Goal: Task Accomplishment & Management: Use online tool/utility

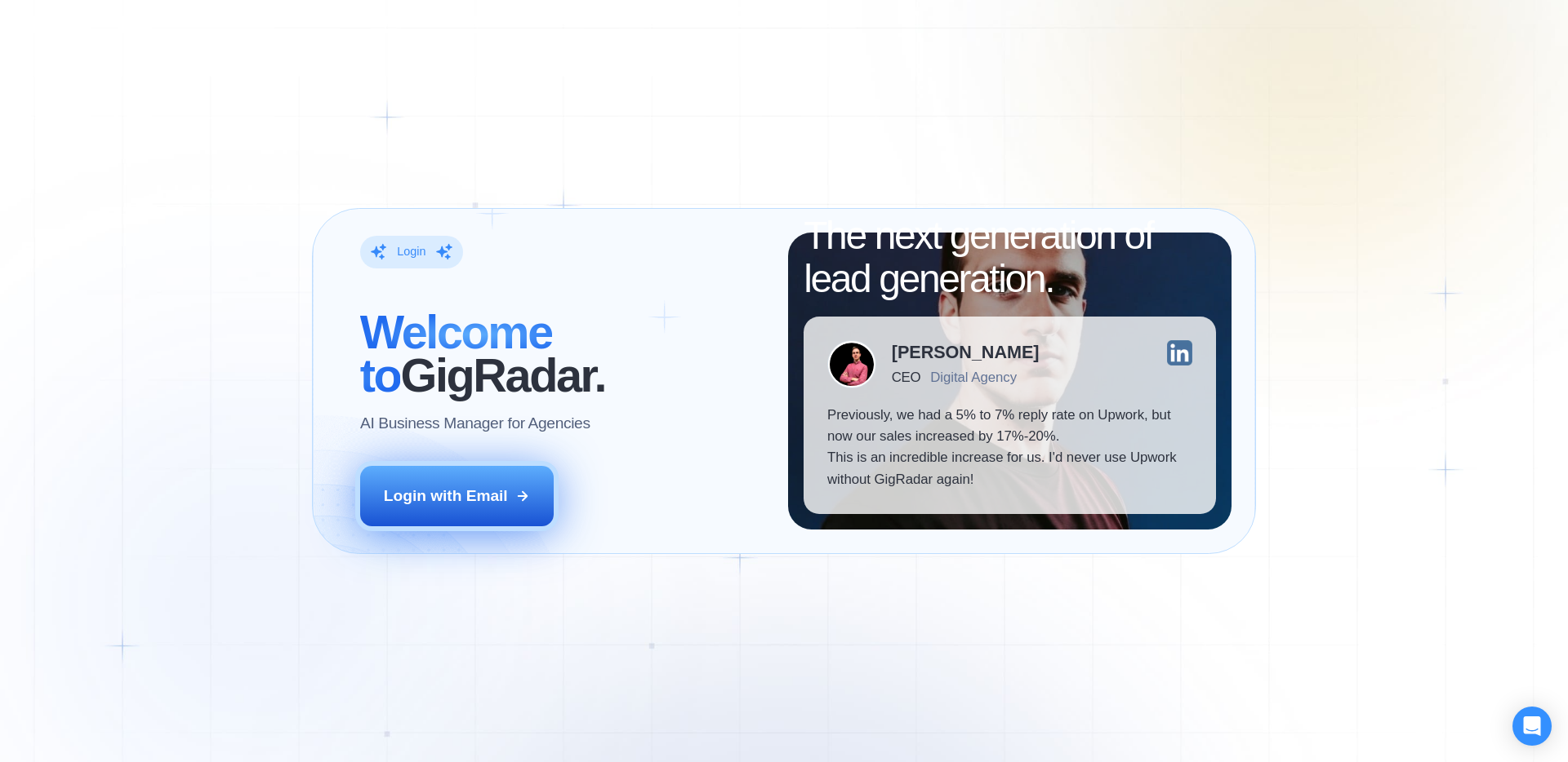
click at [452, 516] on button "Login with Email" at bounding box center [457, 496] width 194 height 60
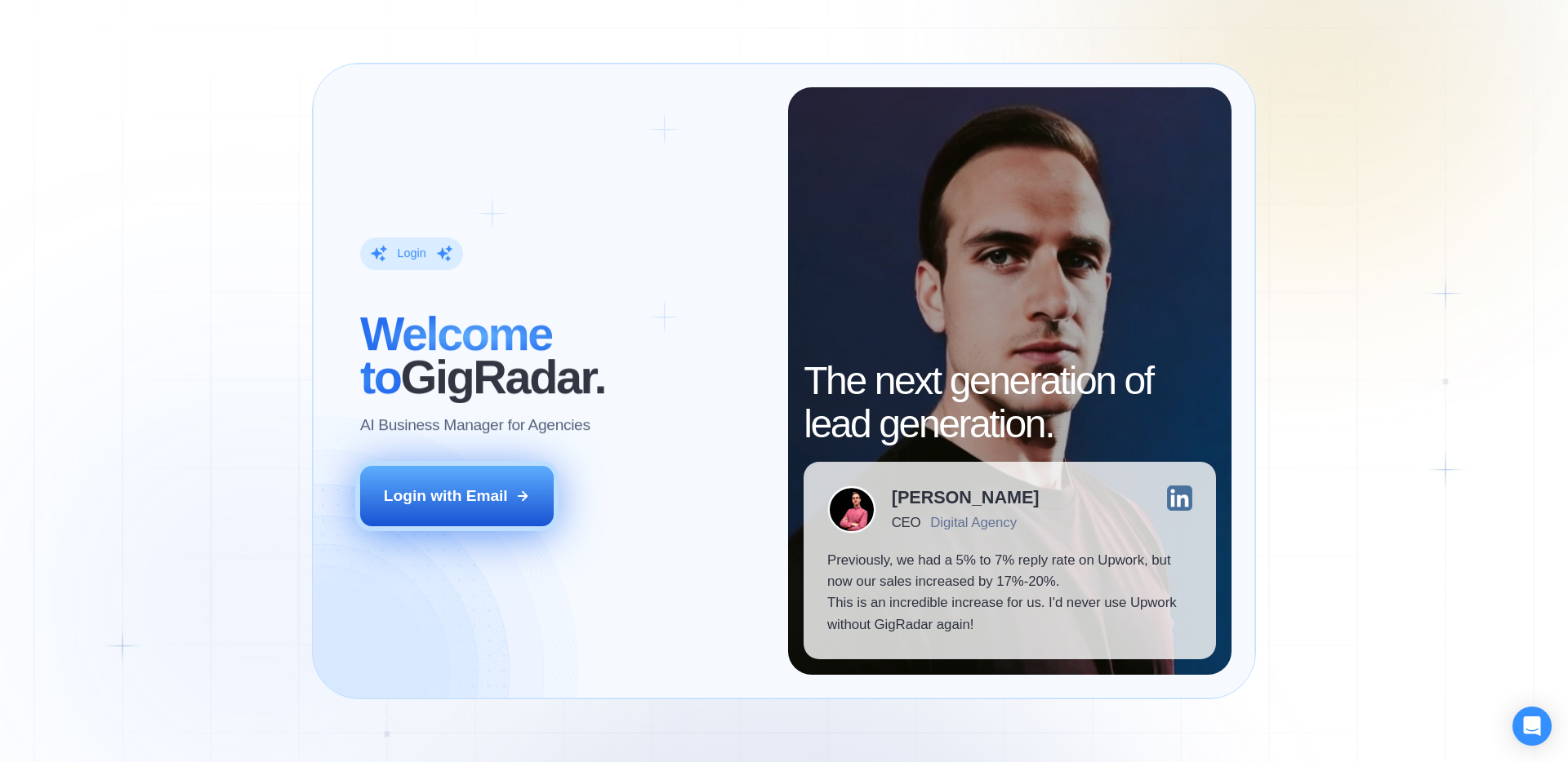
click at [471, 470] on button "Login with Email" at bounding box center [457, 496] width 194 height 60
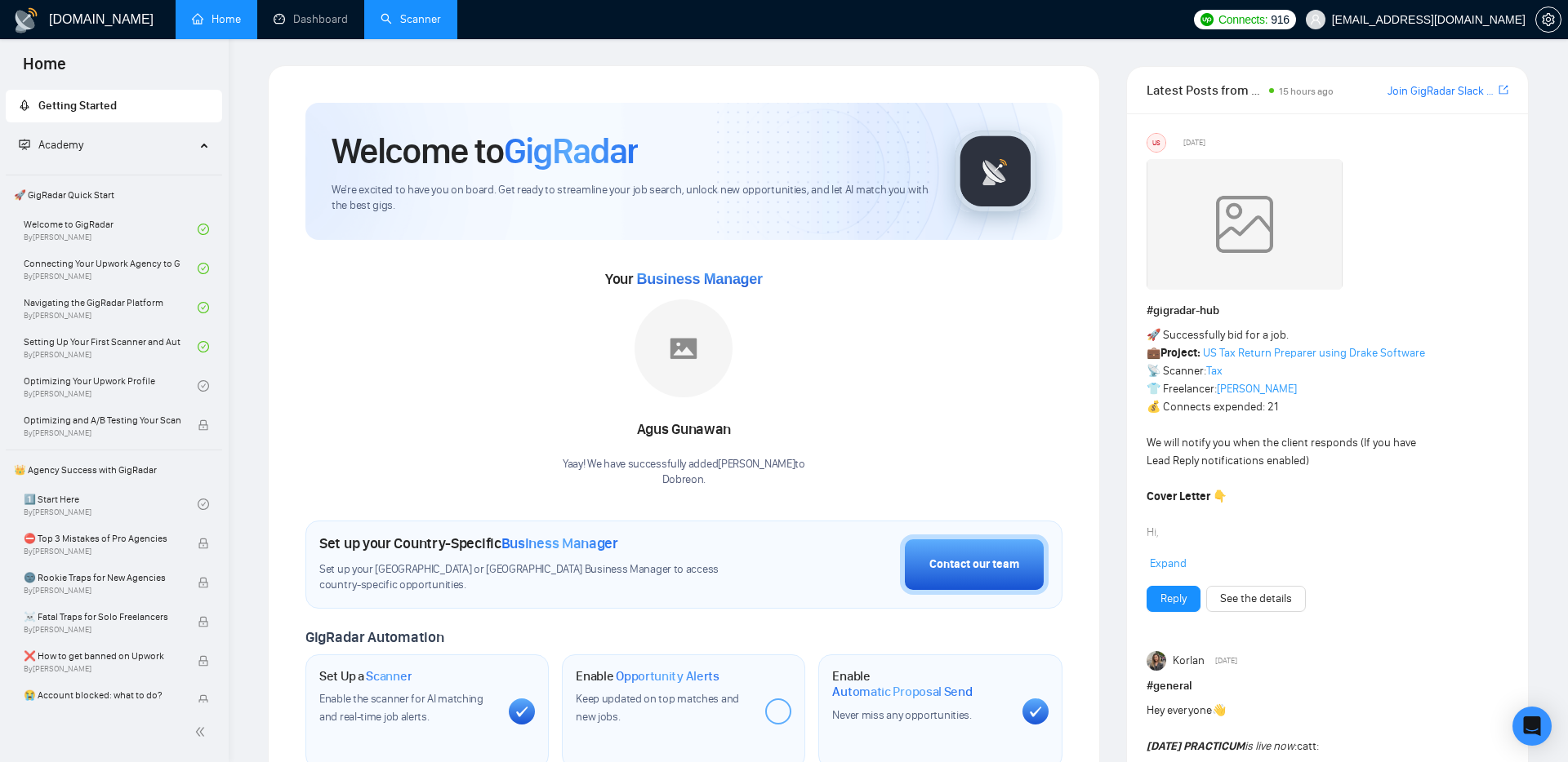
click at [428, 19] on link "Scanner" at bounding box center [410, 19] width 60 height 14
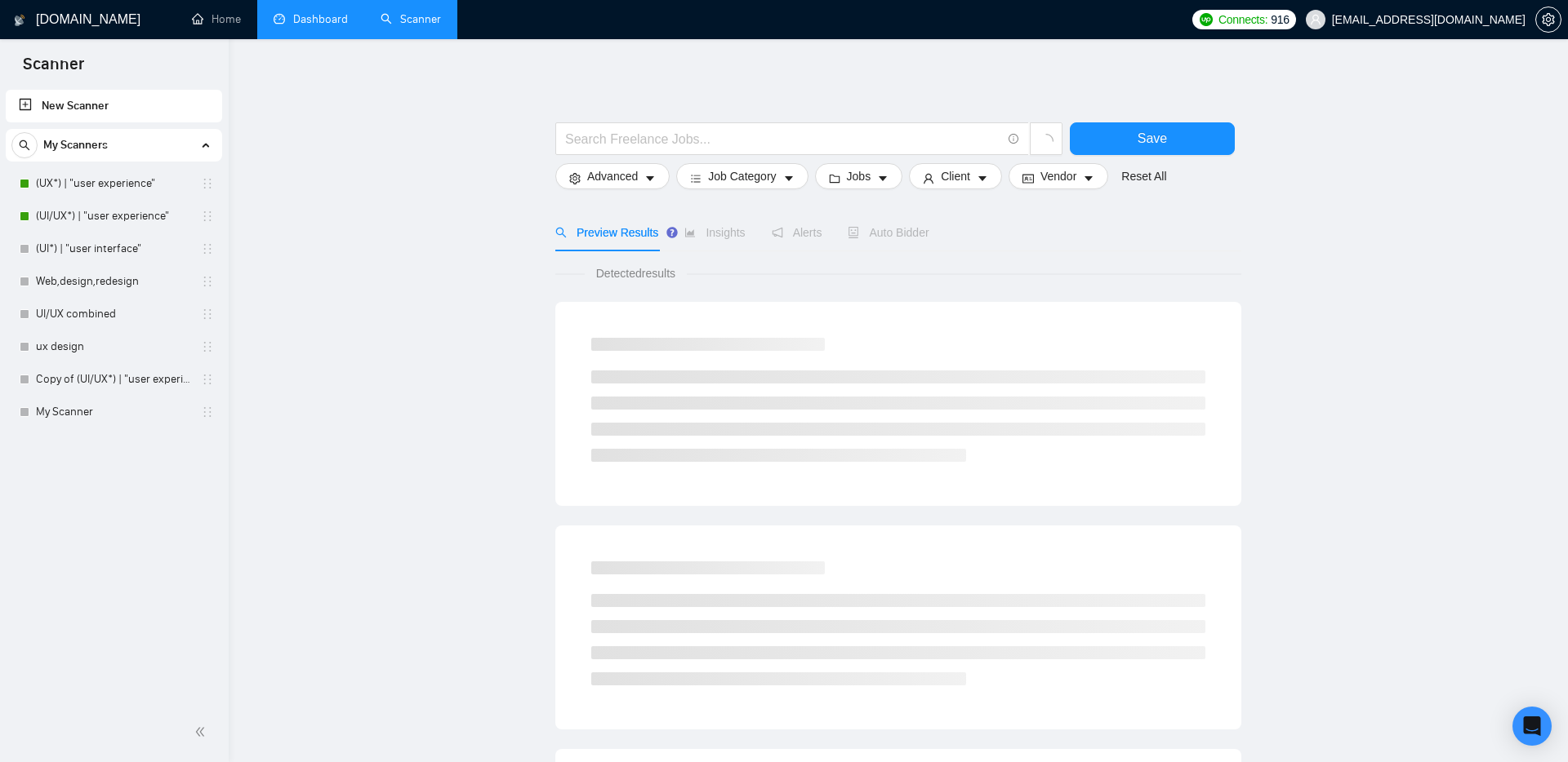
click at [306, 12] on link "Dashboard" at bounding box center [311, 19] width 74 height 14
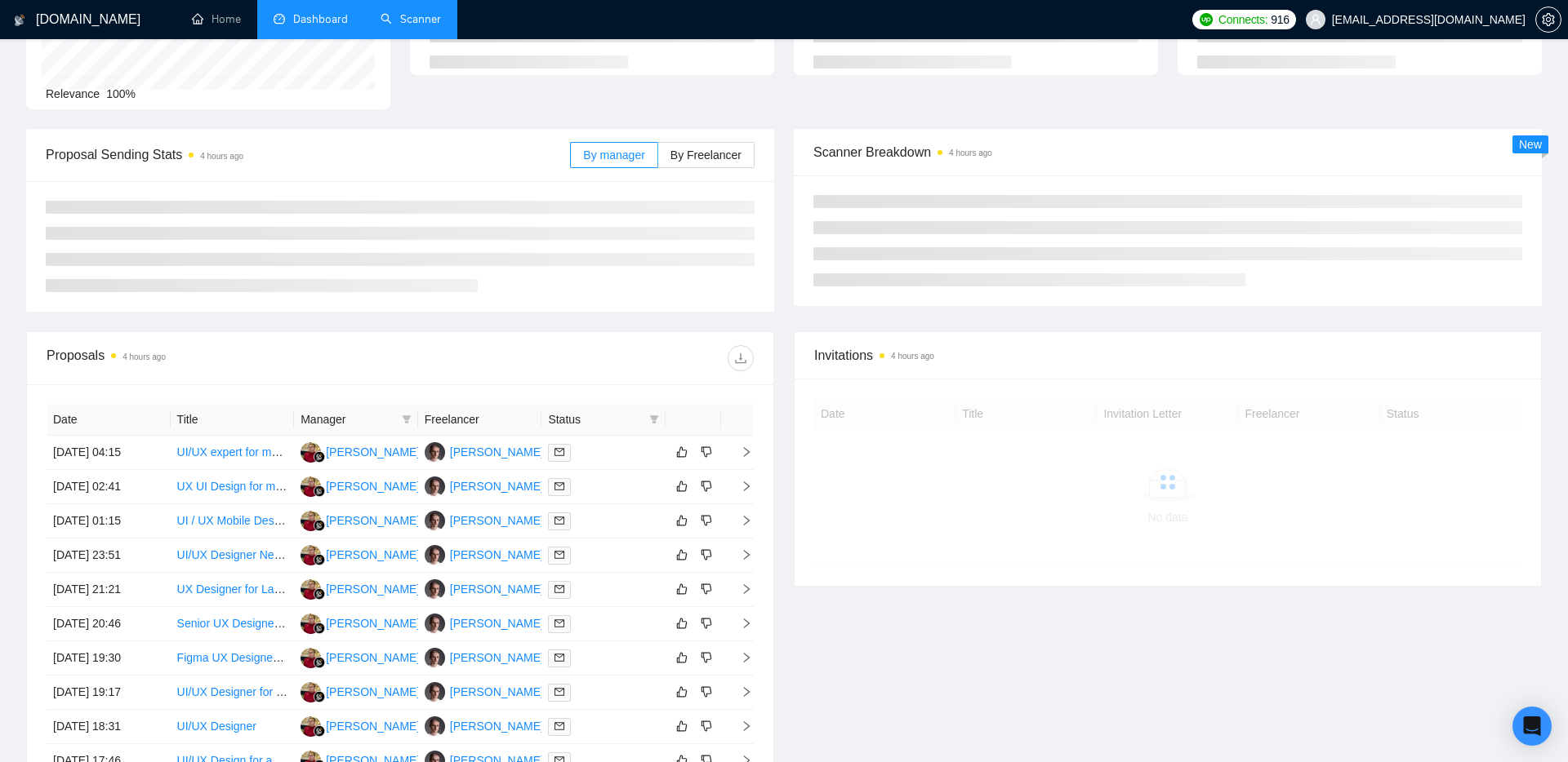
scroll to position [168, 0]
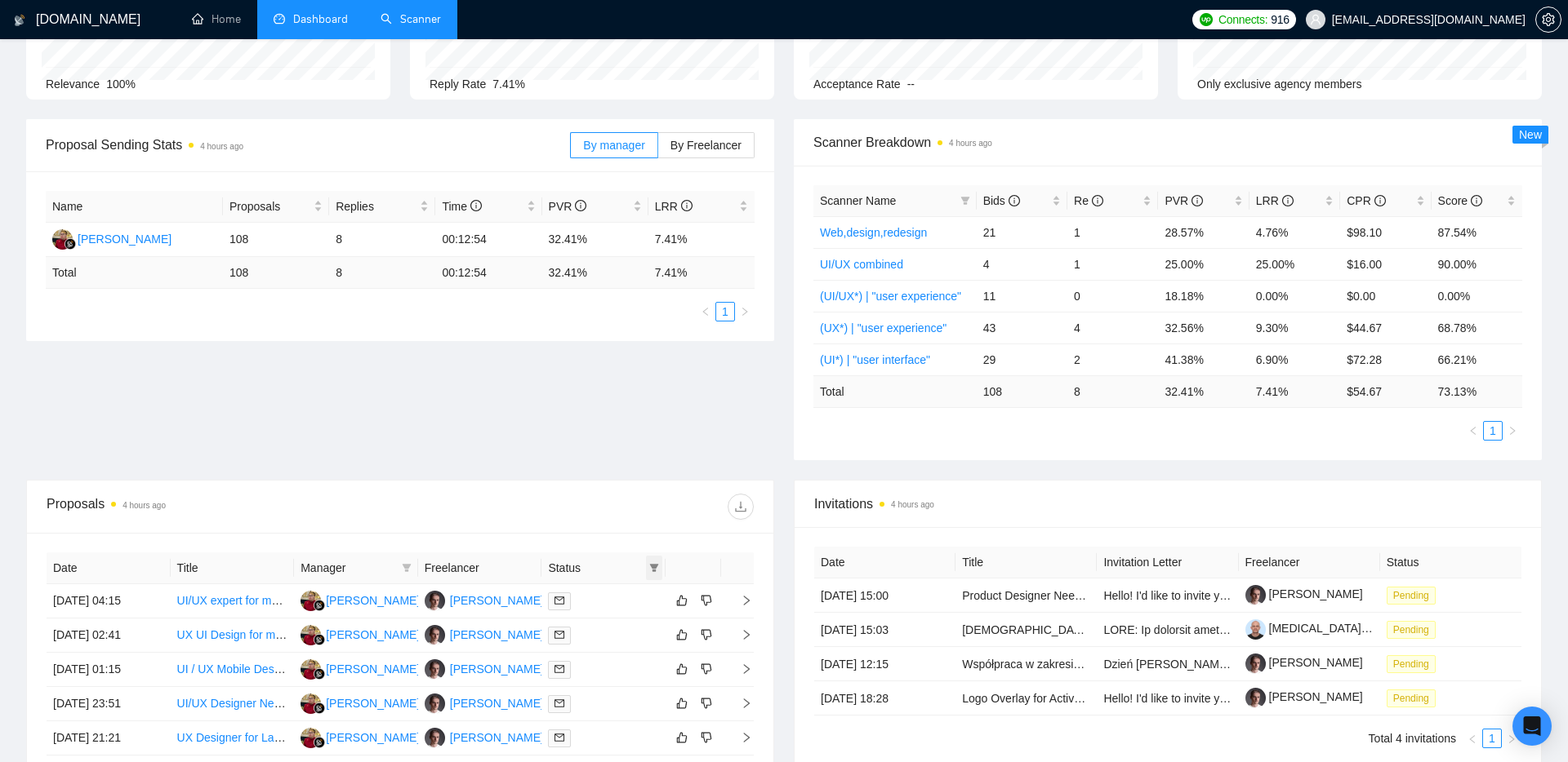
click at [650, 567] on icon "filter" at bounding box center [654, 568] width 10 height 10
click at [595, 598] on span "Chat" at bounding box center [603, 599] width 31 height 13
checkbox input "true"
click at [648, 669] on div "Reset OK" at bounding box center [613, 657] width 98 height 32
click at [642, 655] on span "OK" at bounding box center [641, 658] width 17 height 18
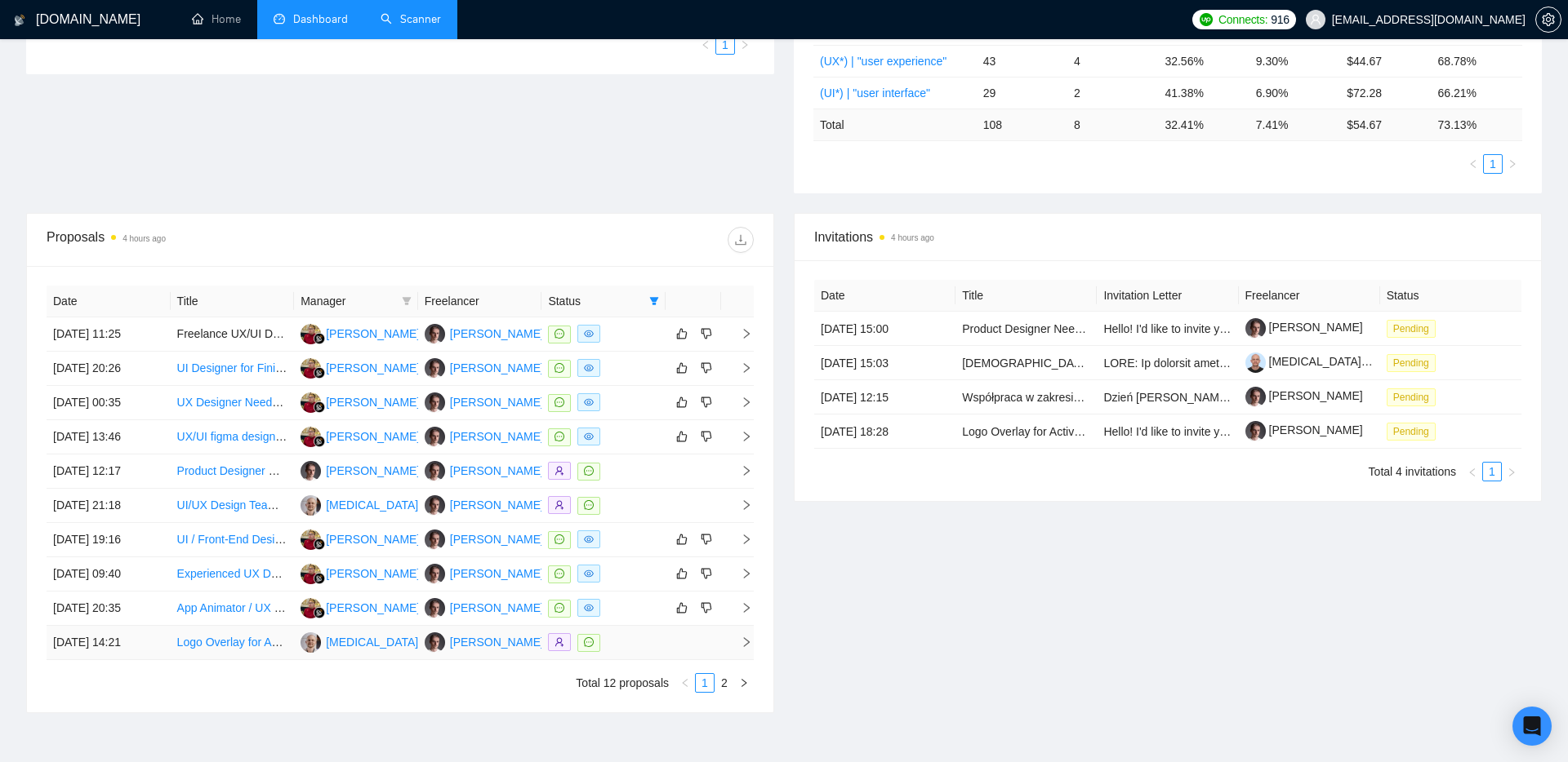
scroll to position [450, 0]
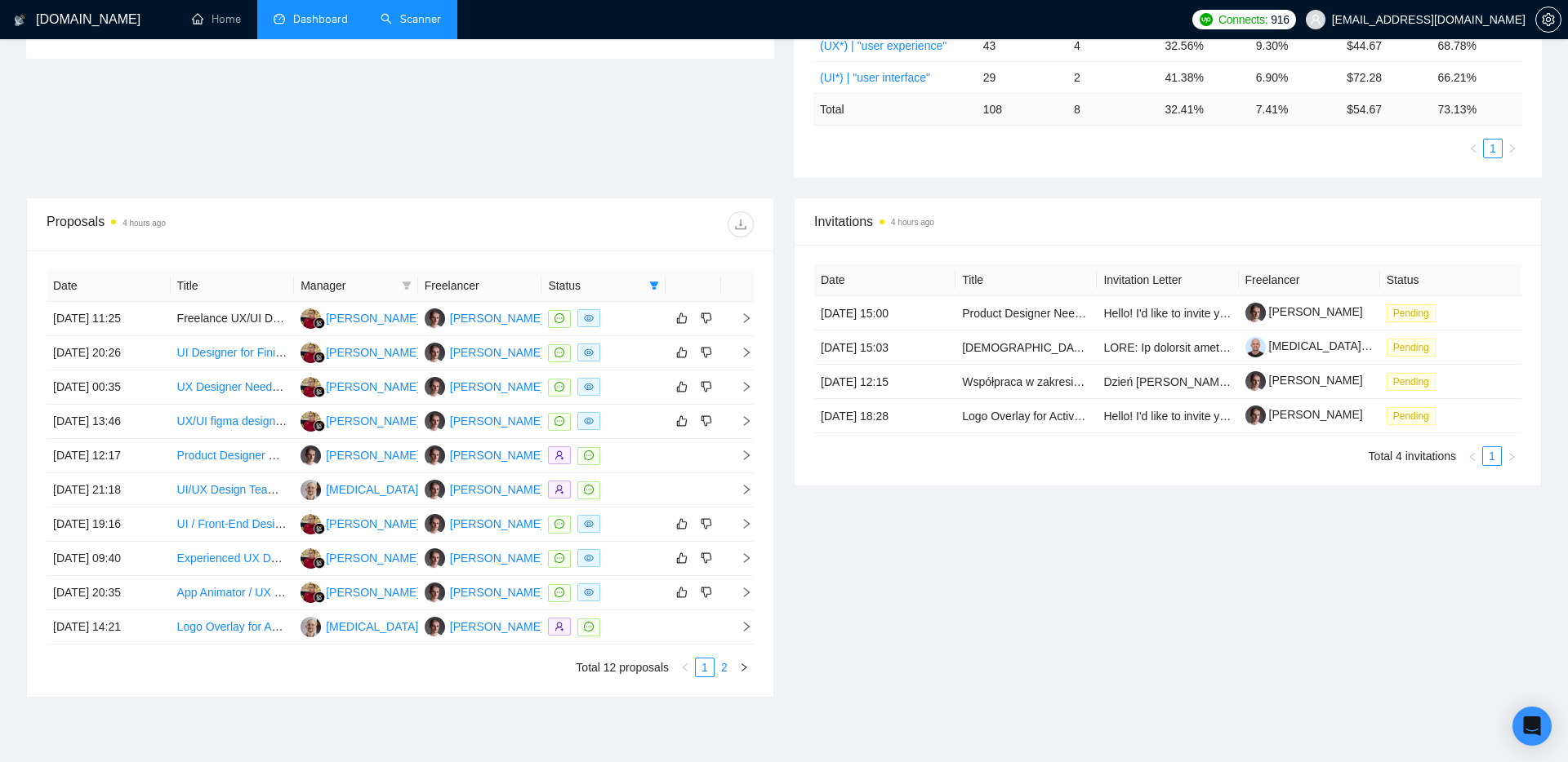
click at [728, 668] on link "2" at bounding box center [724, 668] width 18 height 18
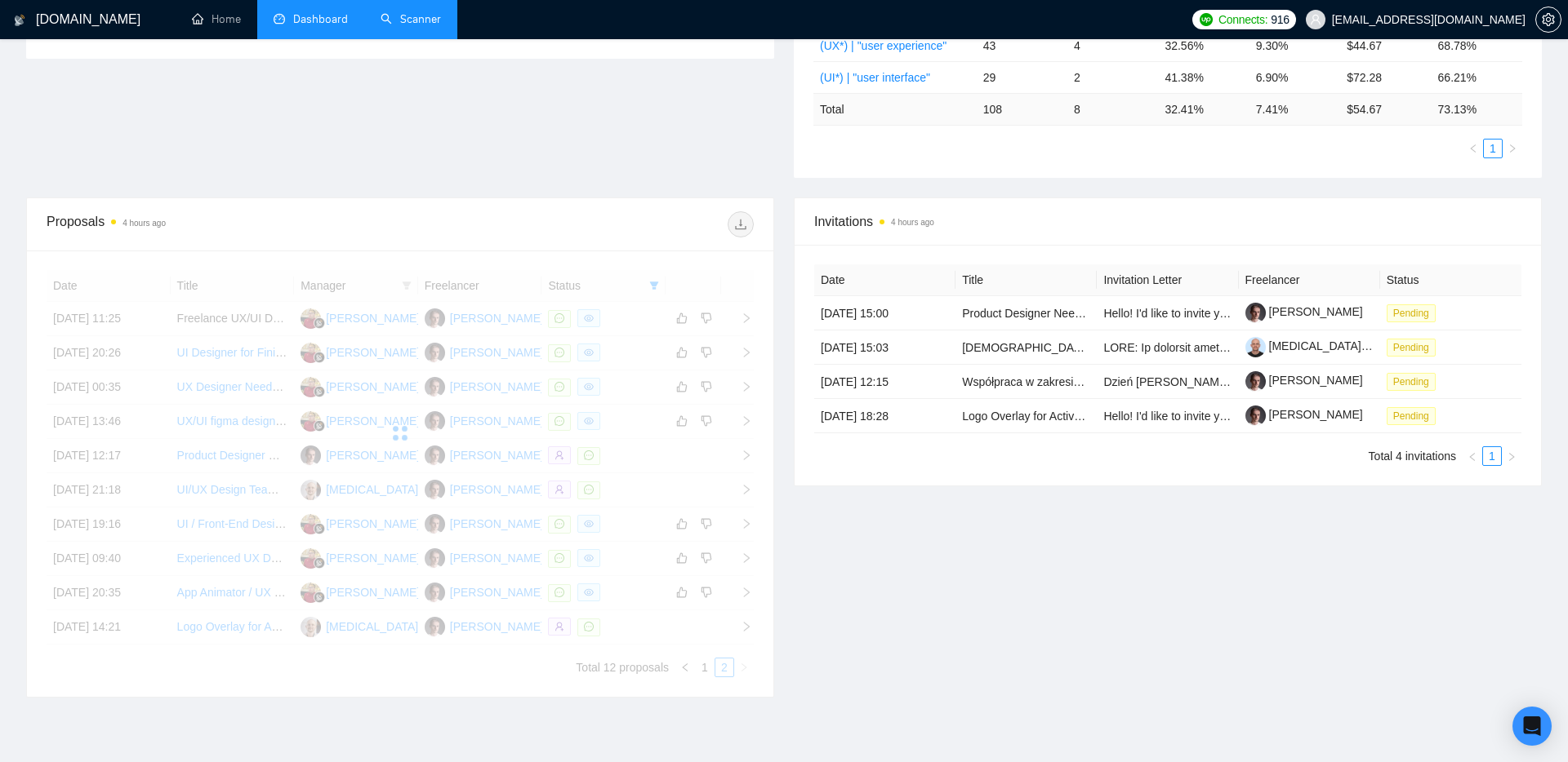
scroll to position [320, 0]
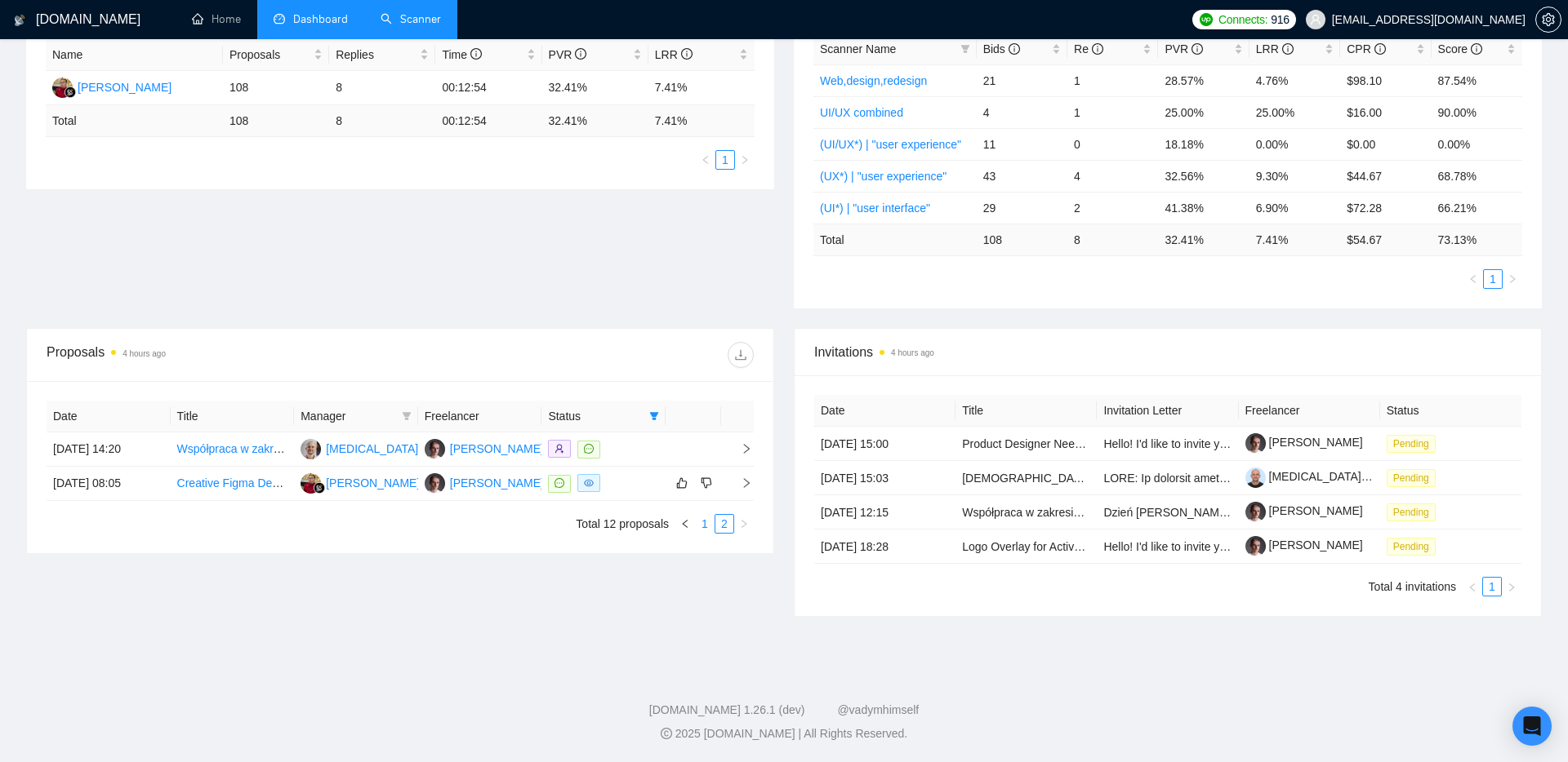
click at [711, 523] on link "1" at bounding box center [705, 524] width 18 height 18
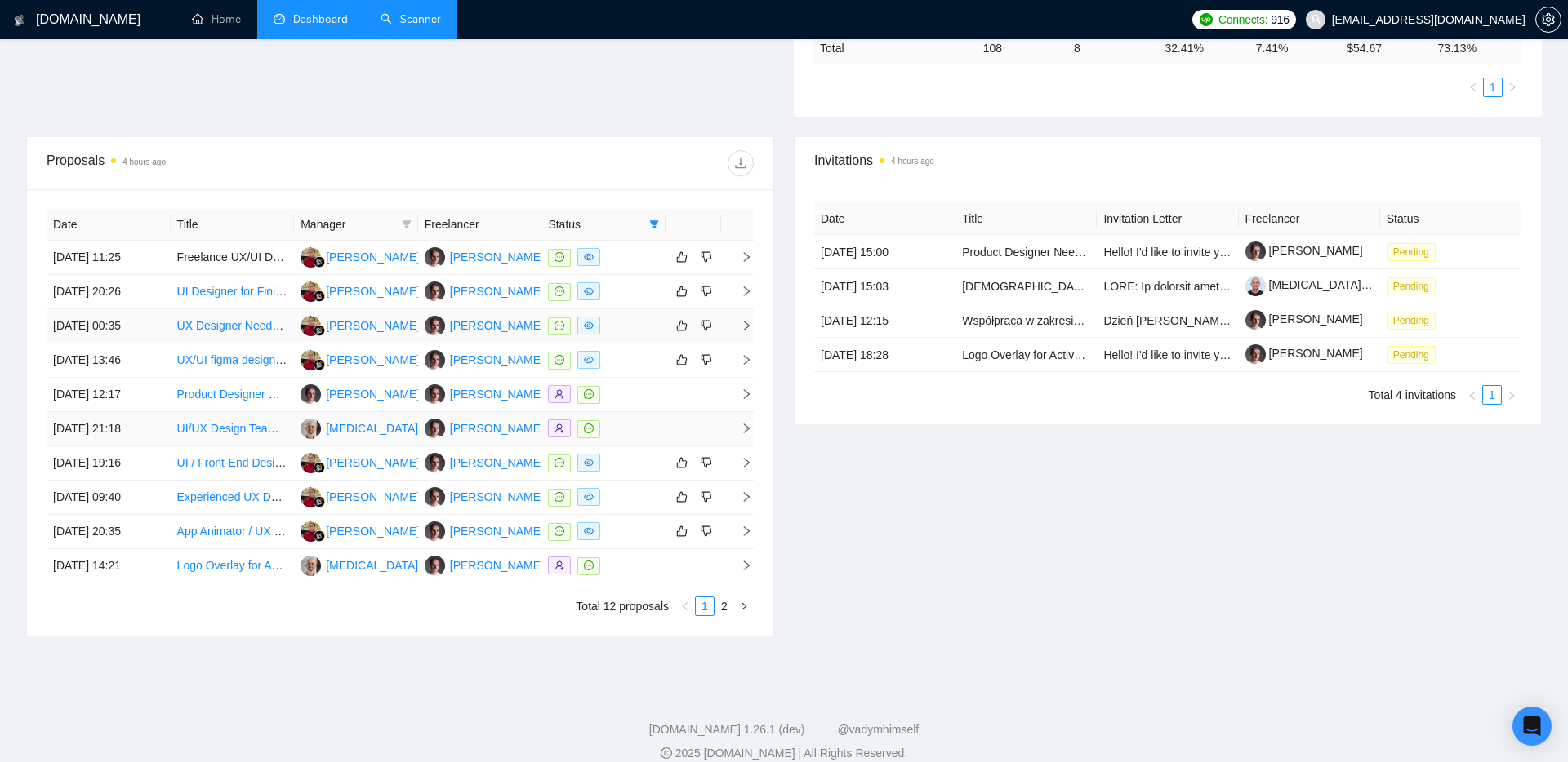
scroll to position [512, 0]
click at [748, 529] on icon "right" at bounding box center [747, 531] width 12 height 12
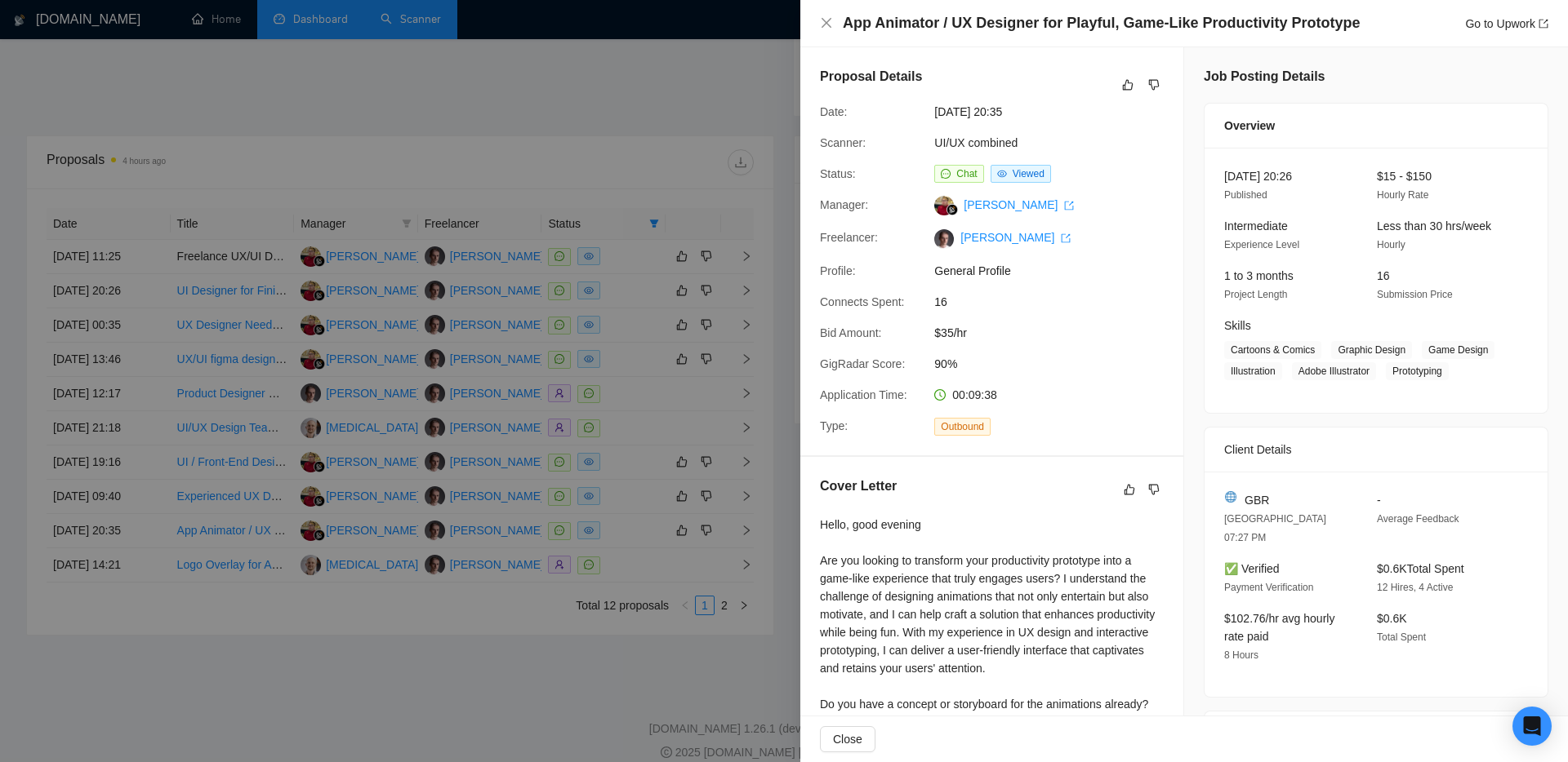
click at [638, 126] on div at bounding box center [784, 381] width 1568 height 762
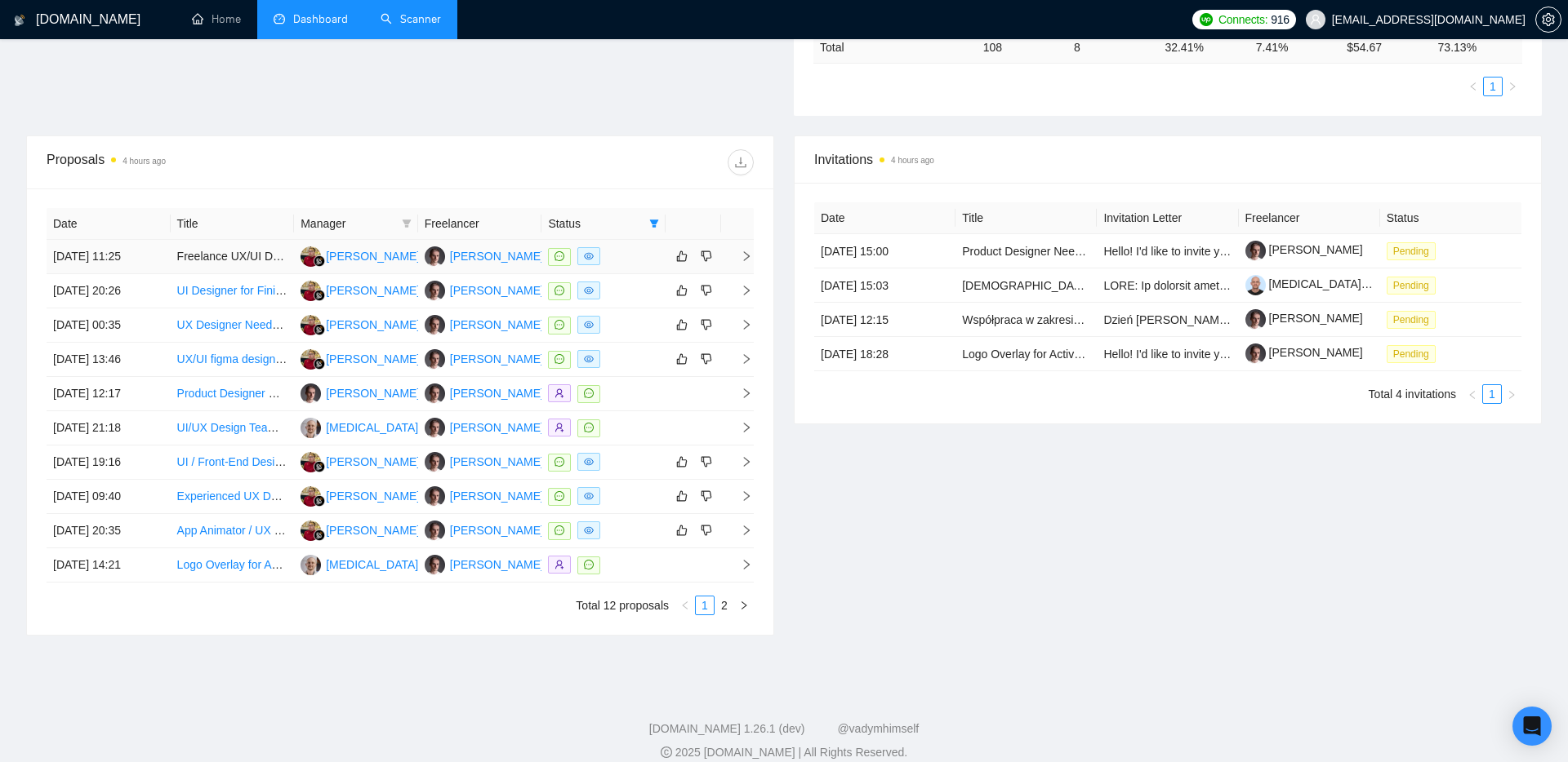
click at [748, 258] on icon "right" at bounding box center [747, 256] width 6 height 10
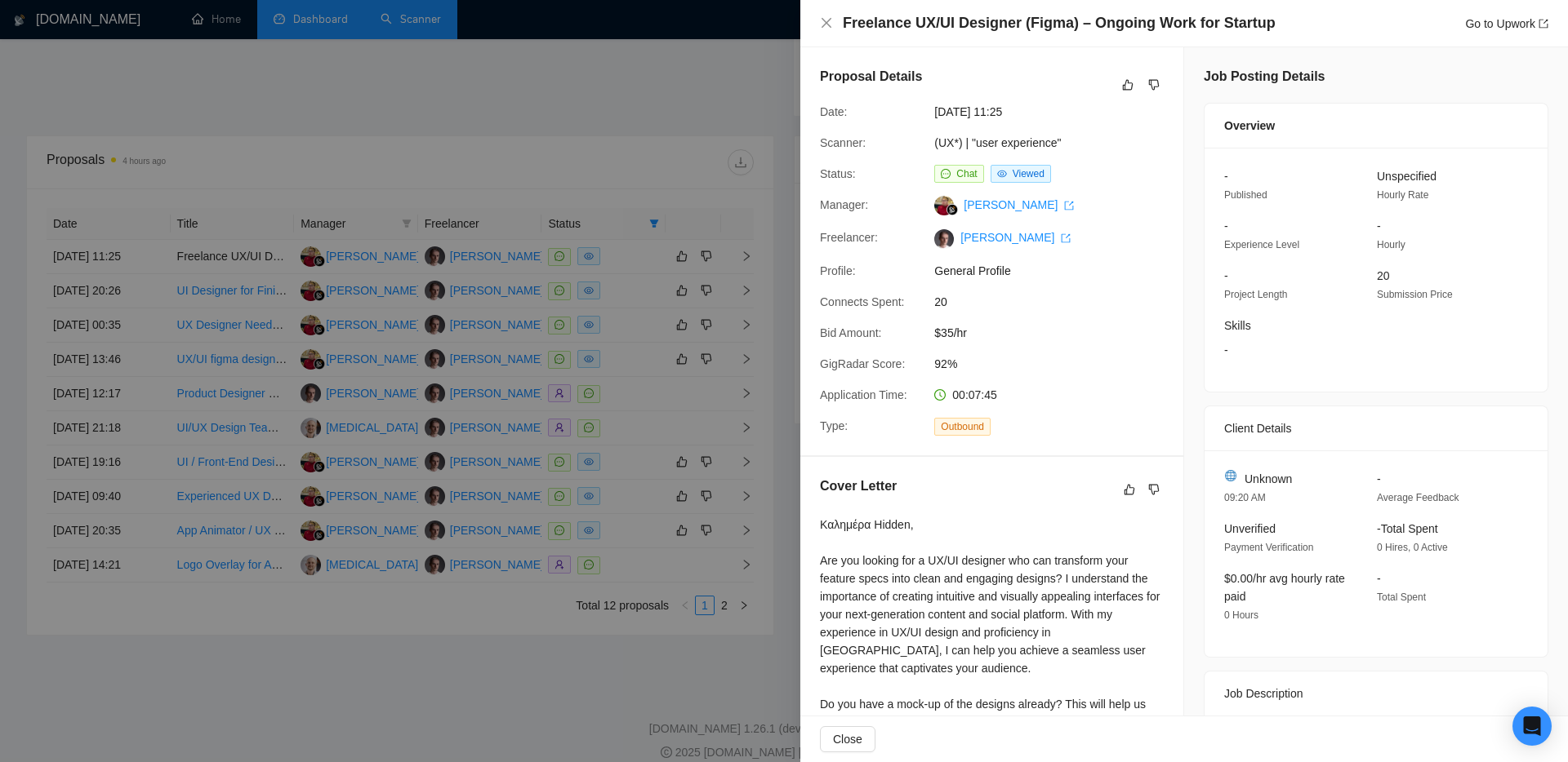
click at [639, 169] on div at bounding box center [784, 381] width 1568 height 762
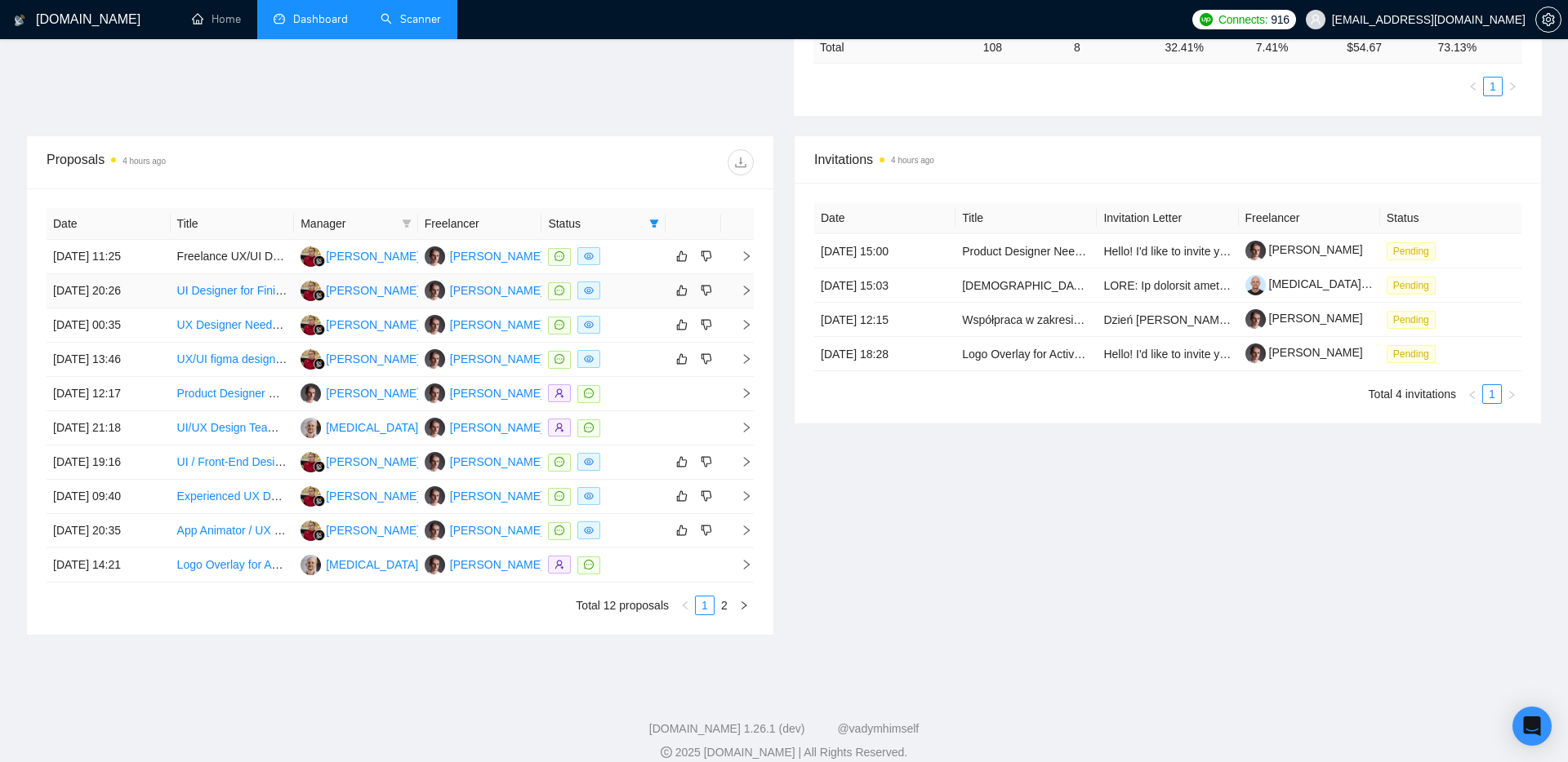
click at [739, 290] on span "right" at bounding box center [740, 291] width 25 height 12
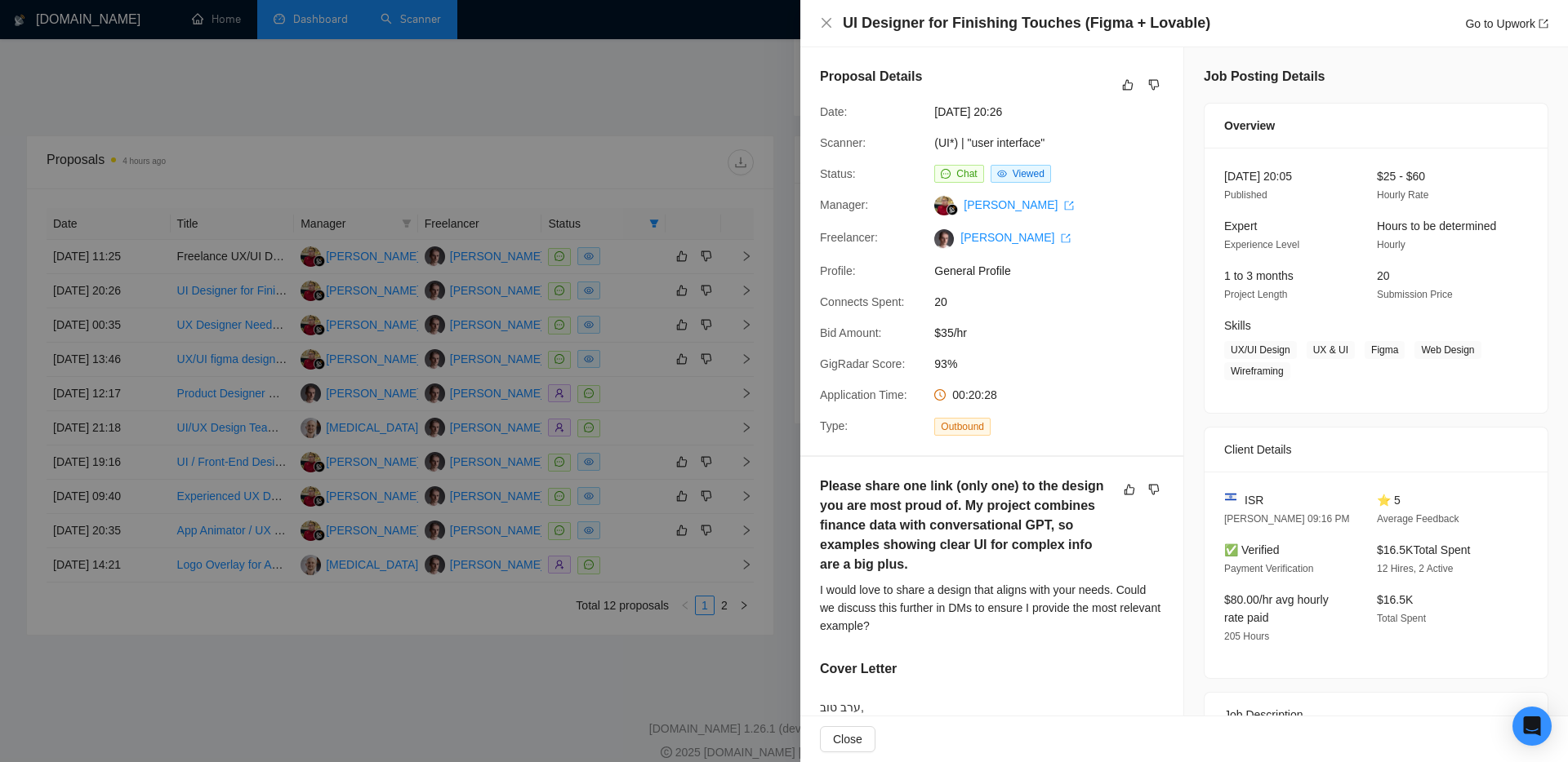
click at [661, 137] on div at bounding box center [784, 381] width 1568 height 762
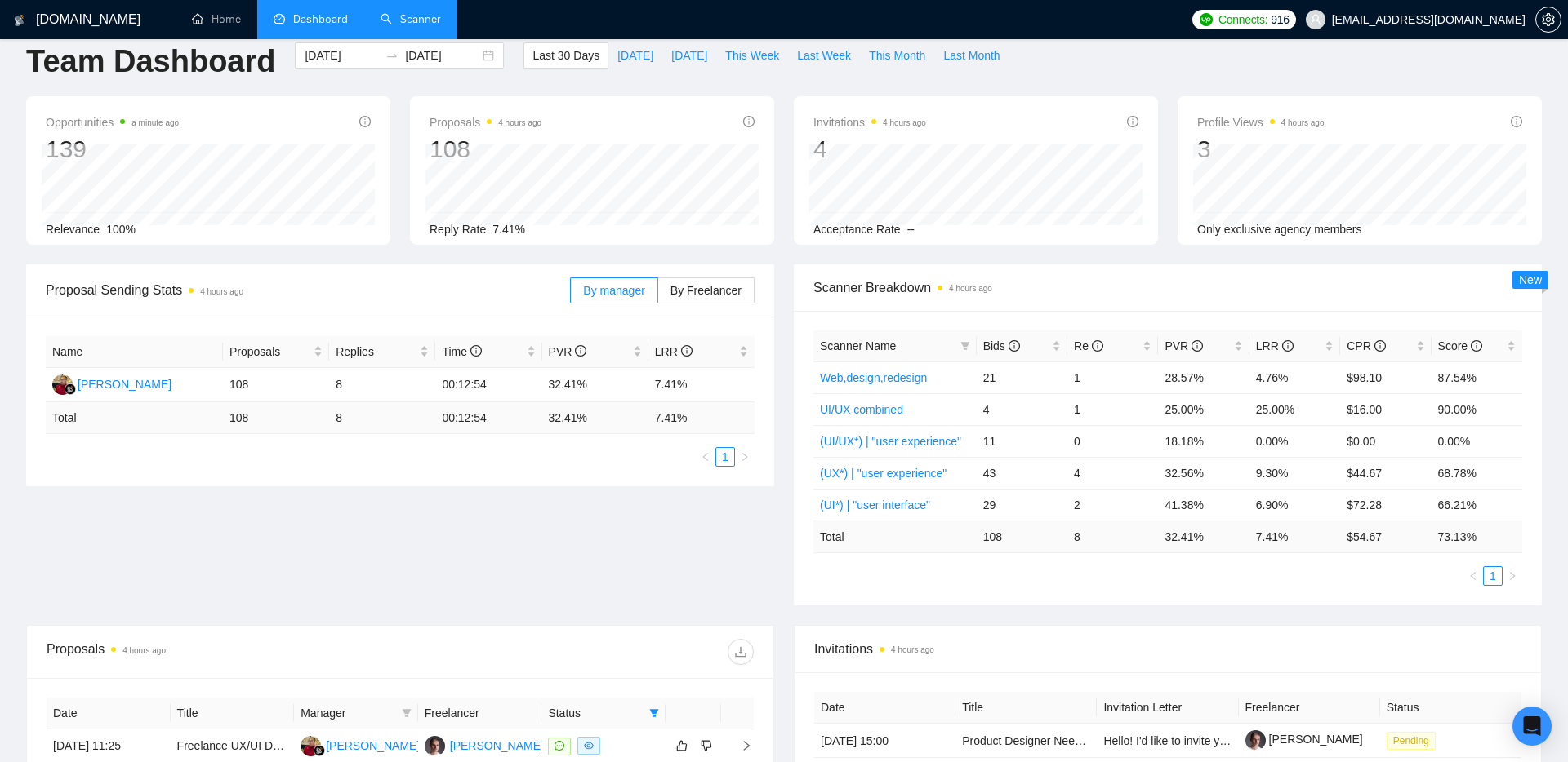
scroll to position [0, 0]
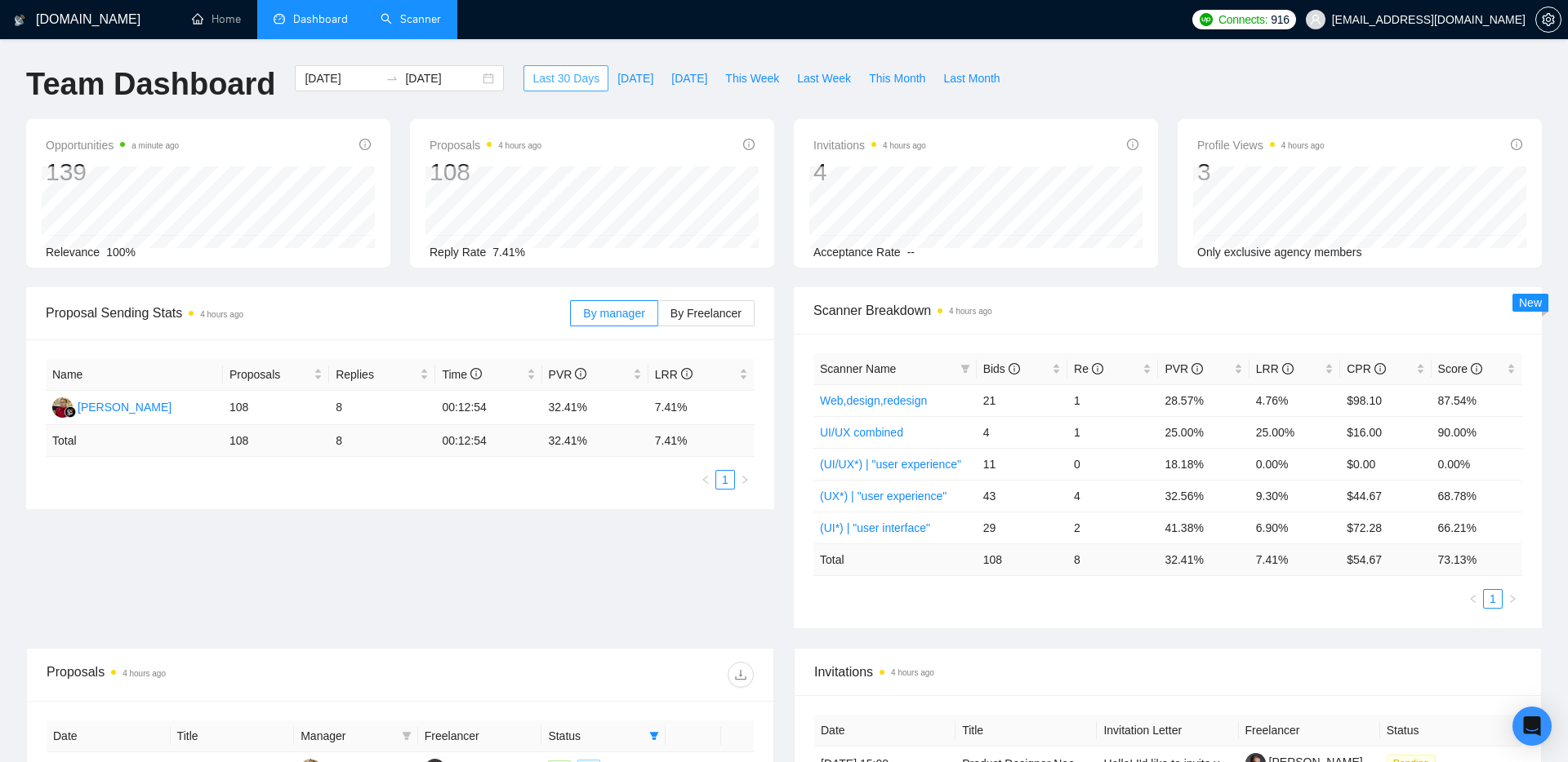
click at [557, 80] on span "Last 30 Days" at bounding box center [566, 79] width 67 height 18
click at [703, 315] on span "By Freelancer" at bounding box center [706, 313] width 71 height 13
click at [658, 317] on input "By Freelancer" at bounding box center [658, 317] width 0 height 0
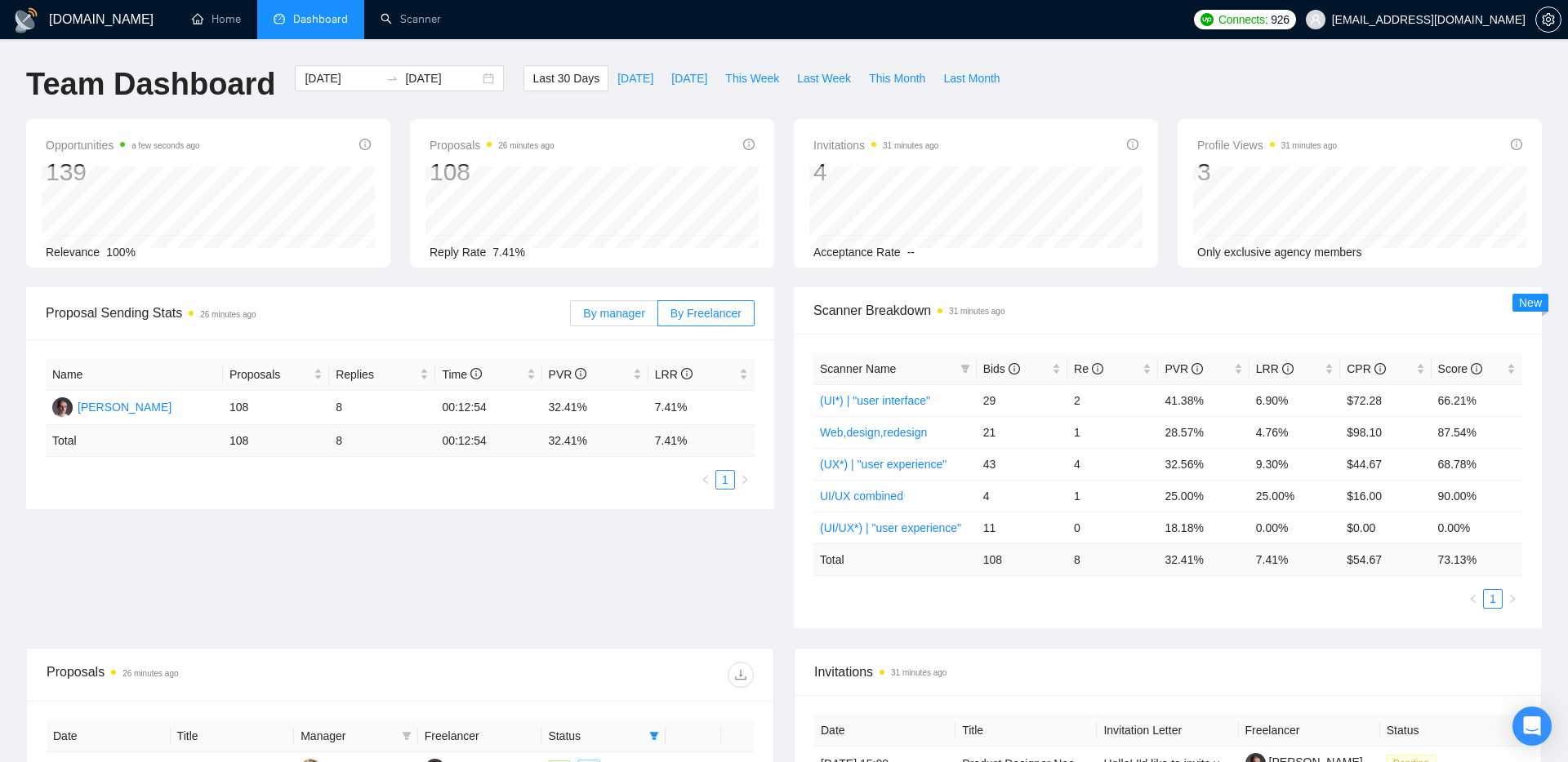
click at [594, 312] on span "By manager" at bounding box center [614, 313] width 61 height 13
click at [571, 317] on input "By manager" at bounding box center [571, 317] width 0 height 0
click at [882, 533] on link "(UI/UX*) | "user experience"" at bounding box center [890, 528] width 141 height 13
